Goal: Browse casually: Explore the website without a specific task or goal

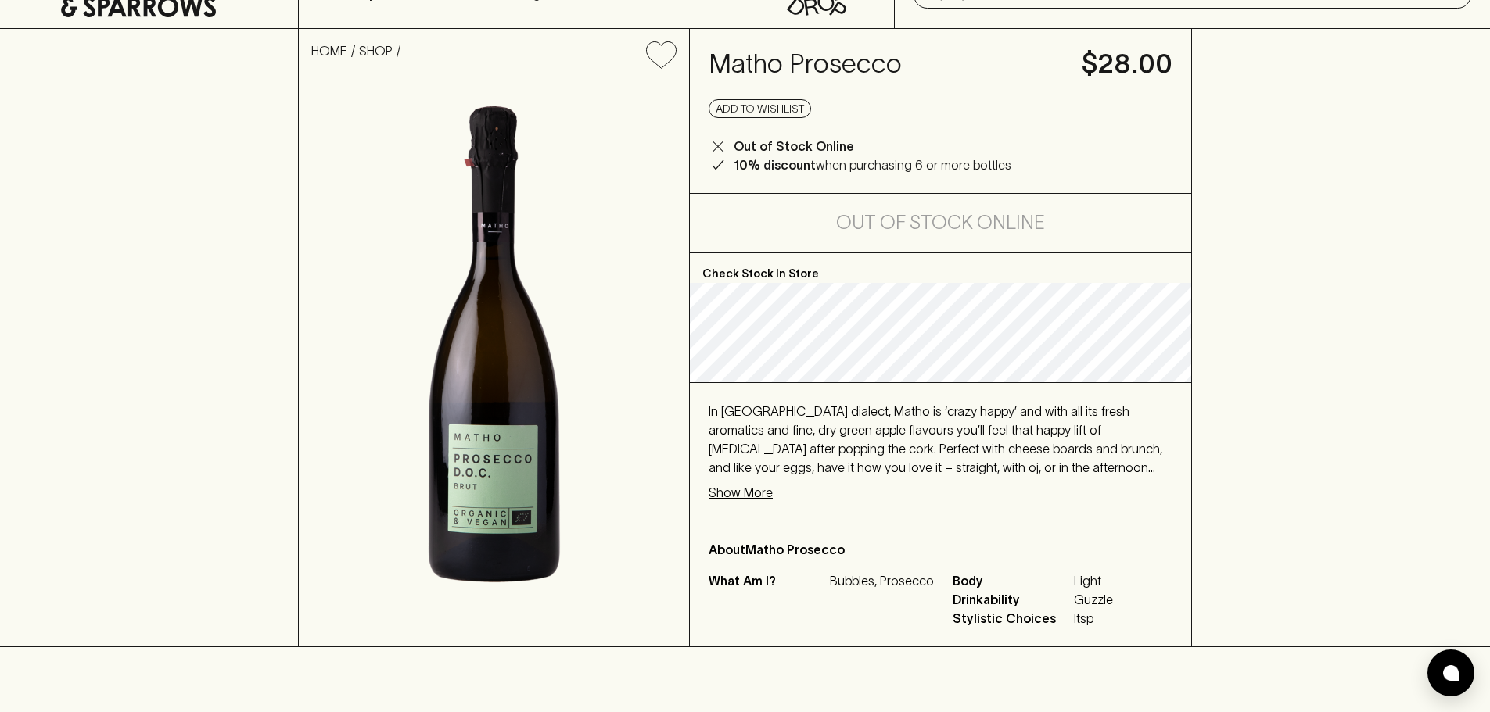
scroll to position [78, 0]
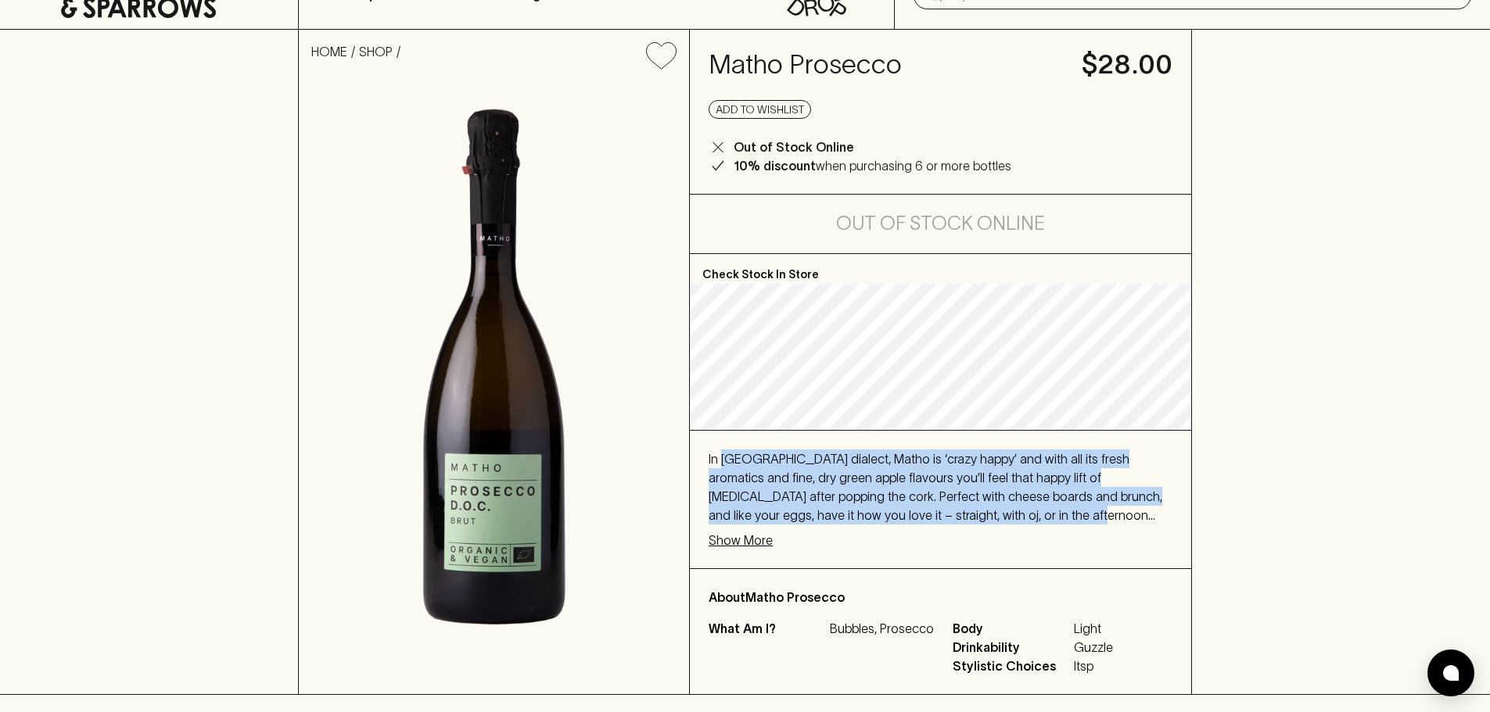
drag, startPoint x: 720, startPoint y: 461, endPoint x: 955, endPoint y: 517, distance: 241.3
click at [955, 517] on span "In Veneto dialect, Matho is ‘crazy happy’ and with all its fresh aromatics and …" at bounding box center [936, 515] width 454 height 127
drag, startPoint x: 955, startPoint y: 517, endPoint x: 805, endPoint y: 444, distance: 166.8
click at [805, 444] on div "In Veneto dialect, Matho is ‘crazy happy’ and with all its fresh aromatics and …" at bounding box center [940, 500] width 501 height 138
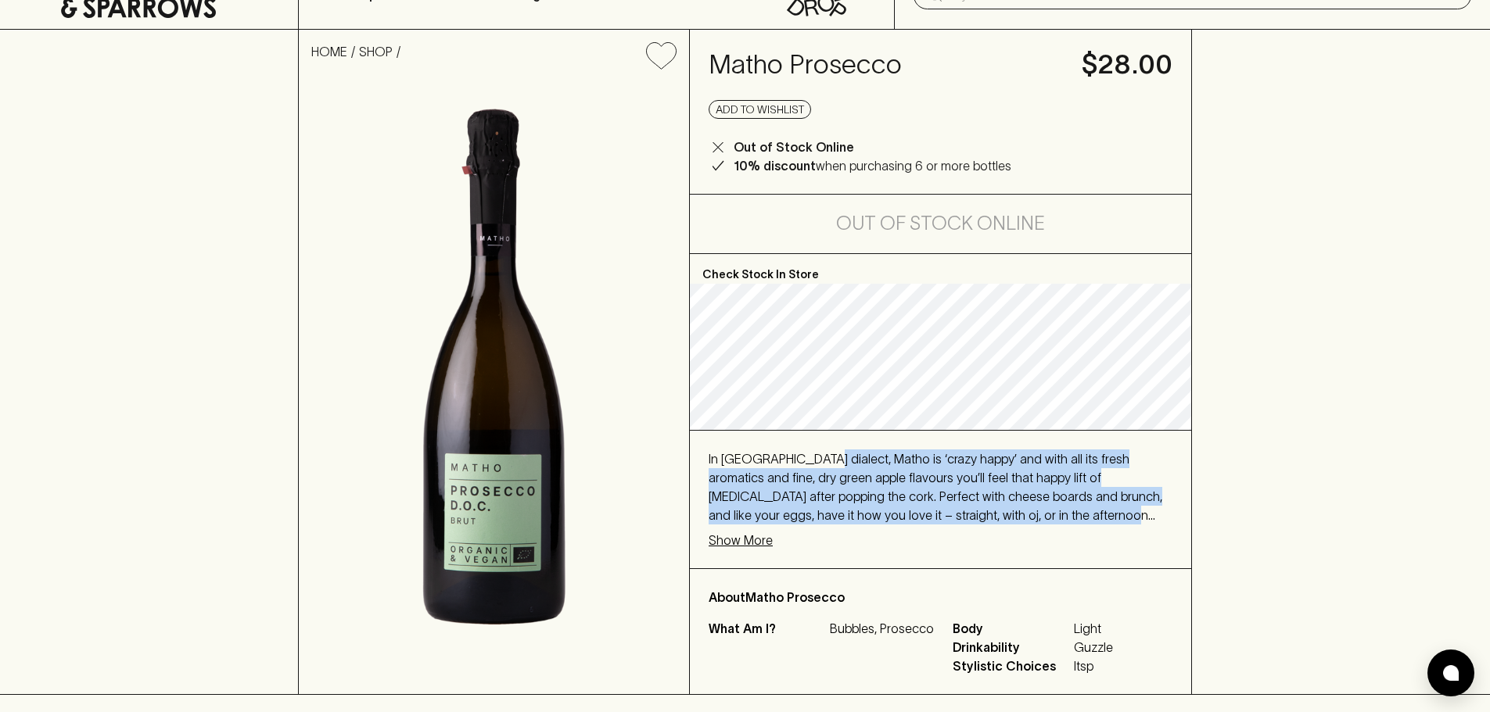
click at [805, 444] on div "In Veneto dialect, Matho is ‘crazy happy’ and with all its fresh aromatics and …" at bounding box center [940, 500] width 501 height 138
drag, startPoint x: 805, startPoint y: 444, endPoint x: 1060, endPoint y: 536, distance: 271.1
click at [1060, 536] on div "In Veneto dialect, Matho is ‘crazy happy’ and with all its fresh aromatics and …" at bounding box center [940, 500] width 501 height 138
click at [1046, 508] on span "In Veneto dialect, Matho is ‘crazy happy’ and with all its fresh aromatics and …" at bounding box center [936, 515] width 454 height 127
